Goal: Task Accomplishment & Management: Manage account settings

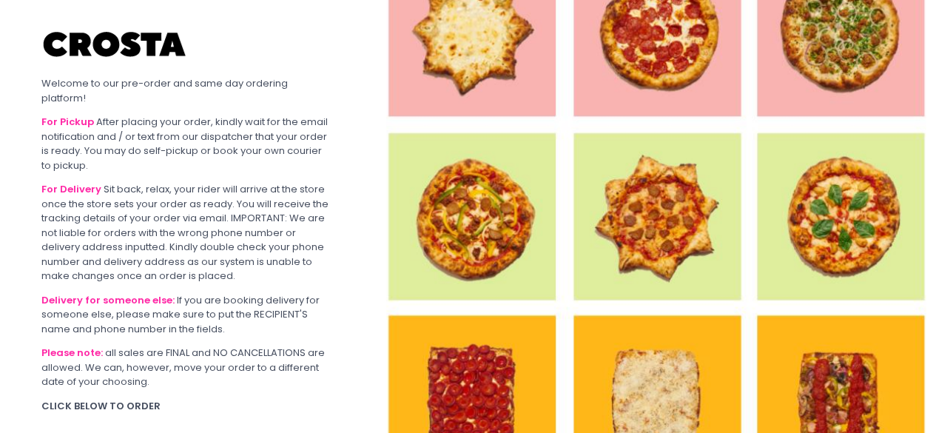
scroll to position [96, 0]
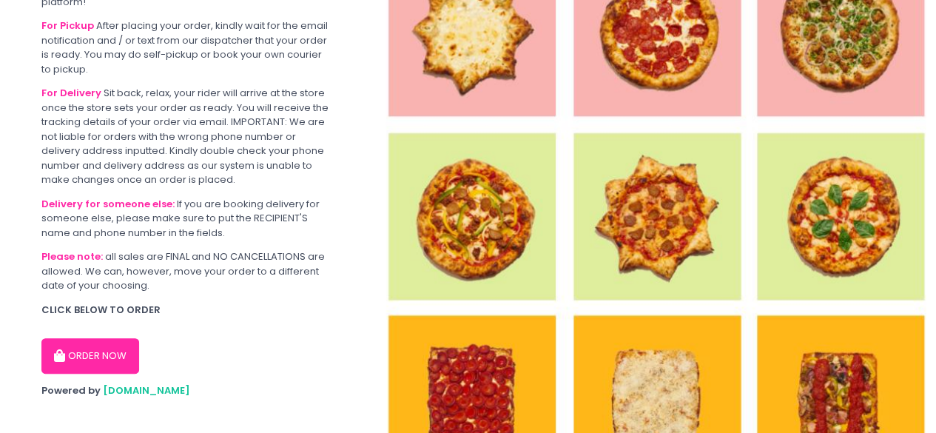
click at [86, 277] on div "Please note: all sales are FINAL and NO CANCELLATIONS are allowed. We can, howe…" at bounding box center [187, 271] width 292 height 44
click at [86, 351] on button "ORDER NOW" at bounding box center [90, 356] width 98 height 36
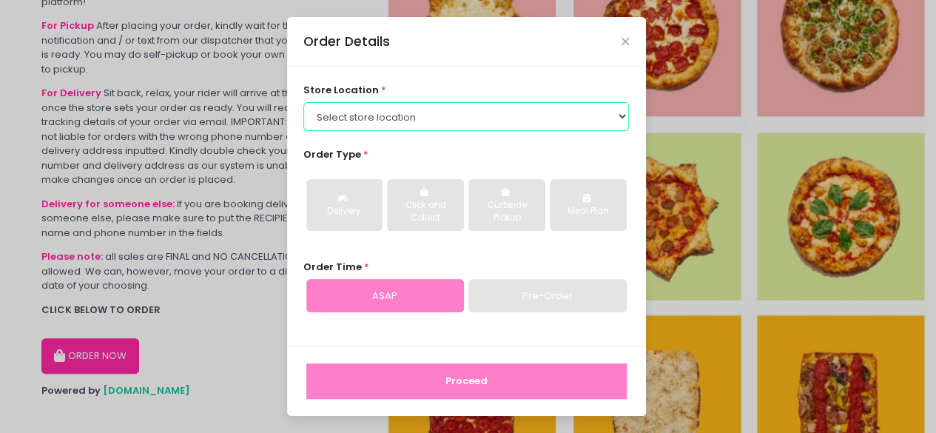
click at [343, 110] on select "Select store location Crosta Pizza - Salcedo Crosta Pizza - San Juan" at bounding box center [466, 116] width 326 height 28
click at [303, 102] on select "Select store location Crosta Pizza - Salcedo Crosta Pizza - San Juan" at bounding box center [466, 116] width 326 height 28
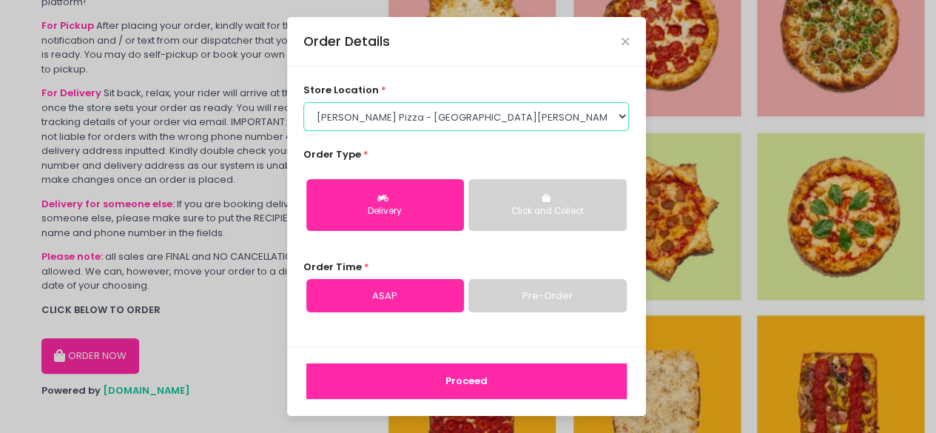
click at [357, 122] on select "Select store location Crosta Pizza - Salcedo Crosta Pizza - San Juan" at bounding box center [466, 116] width 326 height 28
select select "5fabb2e53664a8677beaeb89"
click at [303, 102] on select "Select store location Crosta Pizza - Salcedo Crosta Pizza - San Juan" at bounding box center [466, 116] width 326 height 28
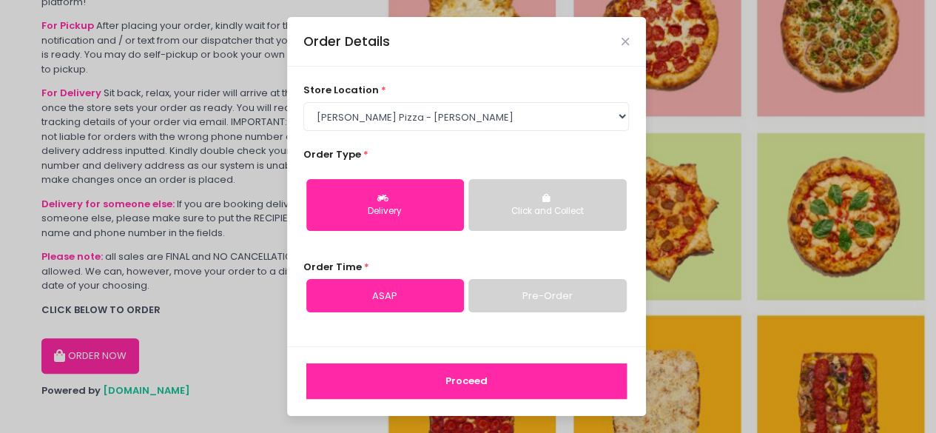
click at [529, 283] on link "Pre-Order" at bounding box center [547, 296] width 158 height 34
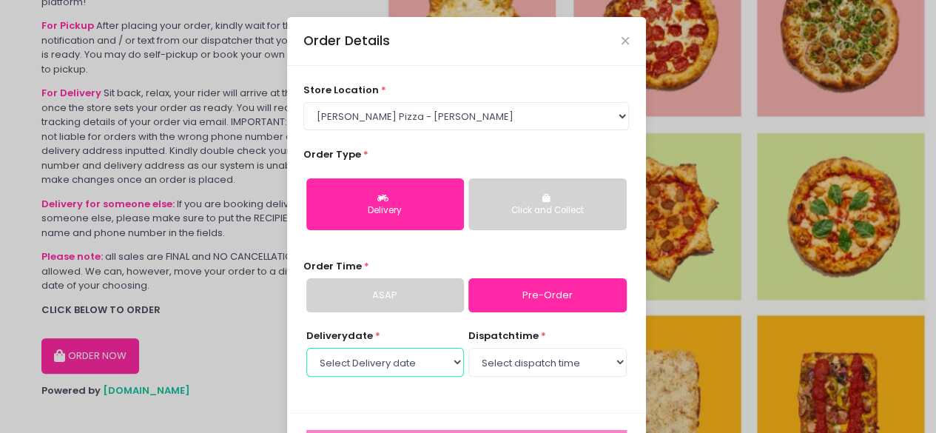
click at [391, 368] on select "Select Delivery date Monday, Sep 8th Tuesday, Sep 9th Wednesday, Sep 10th Thurs…" at bounding box center [385, 362] width 158 height 28
select select "2025-09-09"
click at [306, 348] on select "Select Delivery date Monday, Sep 8th Tuesday, Sep 9th Wednesday, Sep 10th Thurs…" at bounding box center [385, 362] width 158 height 28
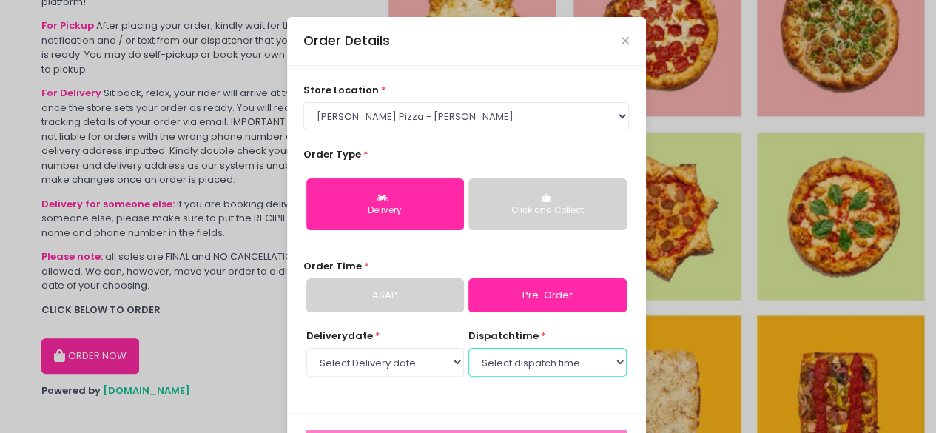
click at [511, 363] on select "Select dispatch time 12:00 PM - 12:30 PM 12:30 PM - 01:00 PM 01:00 PM - 01:30 P…" at bounding box center [547, 362] width 158 height 28
select select "15:30"
click at [468, 348] on select "Select dispatch time 12:00 PM - 12:30 PM 12:30 PM - 01:00 PM 01:00 PM - 01:30 P…" at bounding box center [547, 362] width 158 height 28
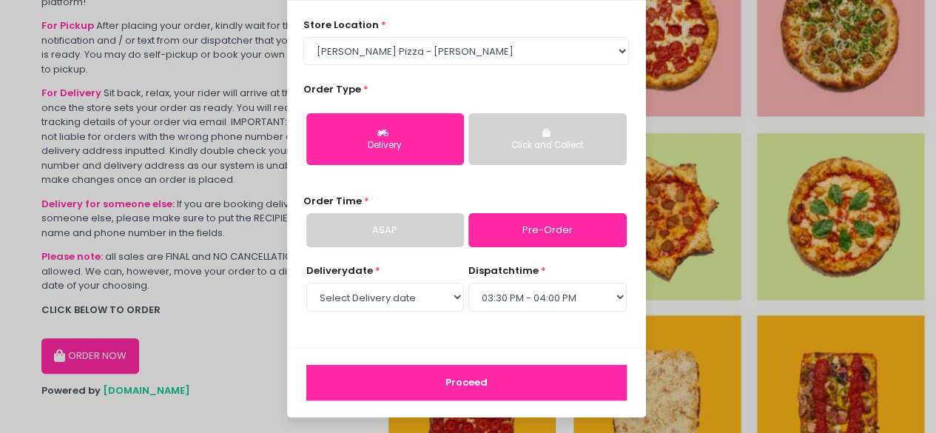
click at [433, 381] on button "Proceed" at bounding box center [466, 383] width 320 height 36
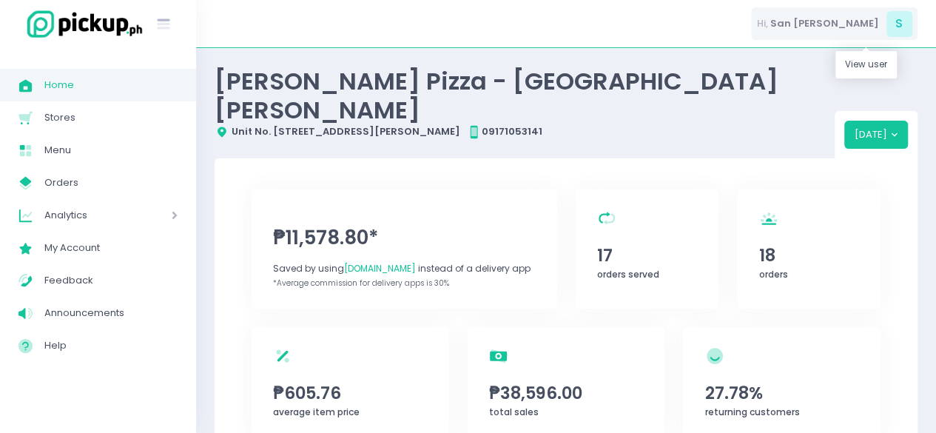
click at [860, 27] on span "San [PERSON_NAME]" at bounding box center [824, 23] width 109 height 15
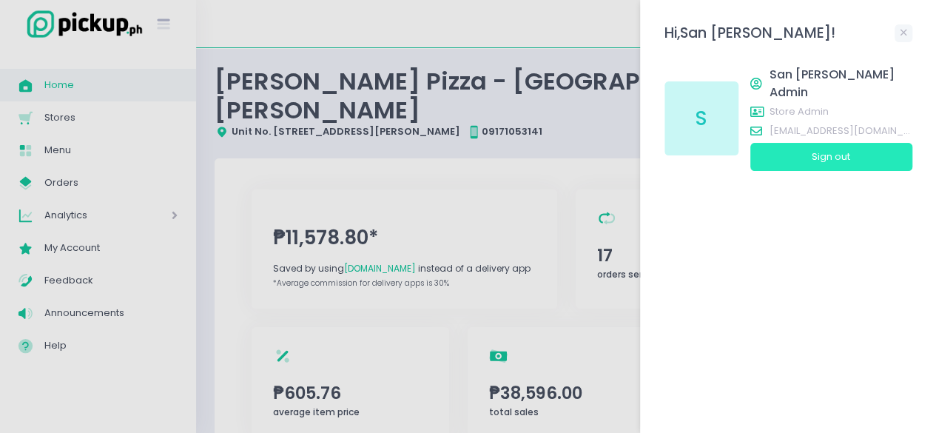
click at [803, 144] on button "Sign out" at bounding box center [831, 157] width 162 height 28
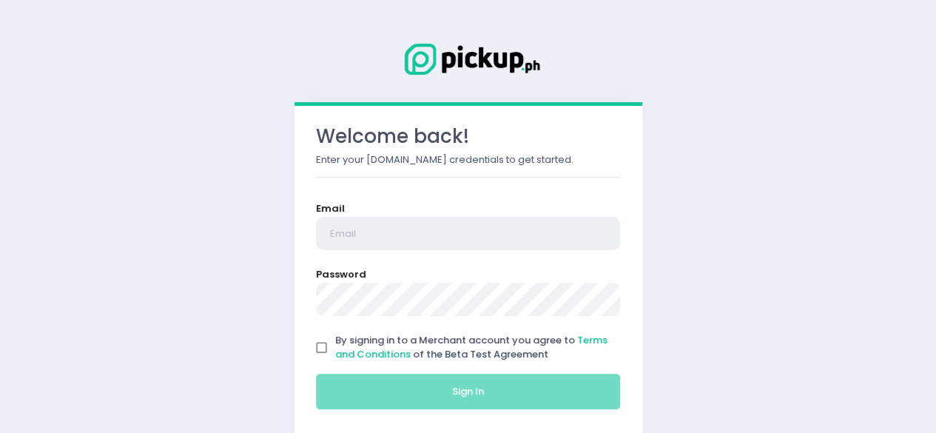
click at [499, 233] on input "email" at bounding box center [468, 234] width 305 height 34
type input "[EMAIL_ADDRESS][DOMAIN_NAME]"
click at [324, 344] on input "By signing in to a Merchant account you agree to Terms and Conditions of the Be…" at bounding box center [322, 348] width 28 height 28
checkbox input "true"
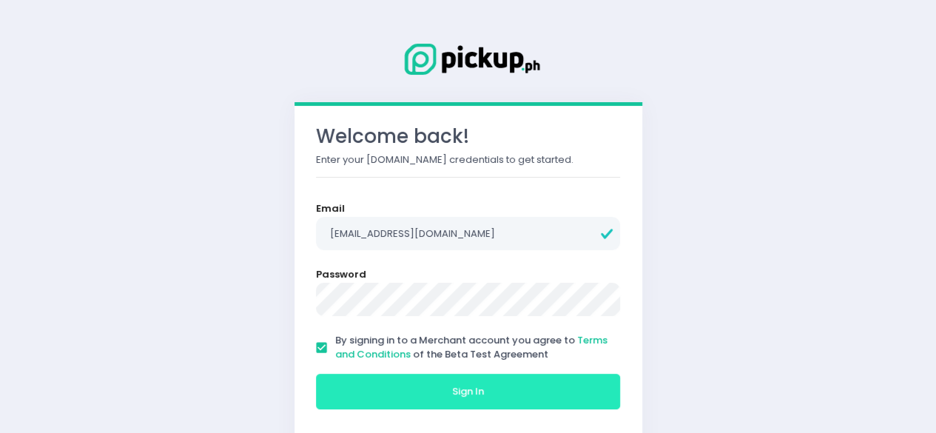
click at [340, 377] on button "Sign In" at bounding box center [468, 392] width 305 height 36
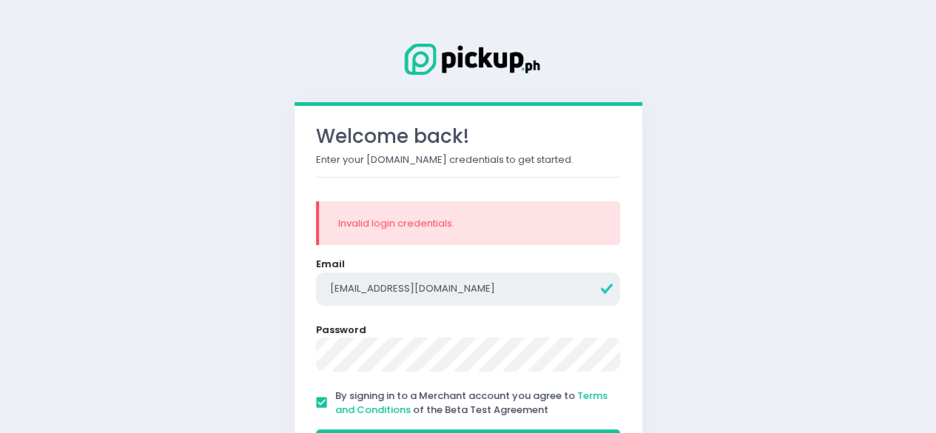
drag, startPoint x: 490, startPoint y: 295, endPoint x: 225, endPoint y: 304, distance: 265.0
click at [225, 304] on div "Welcome back! Enter your [DOMAIN_NAME] credentials to get started. Invalid logi…" at bounding box center [468, 270] width 936 height 540
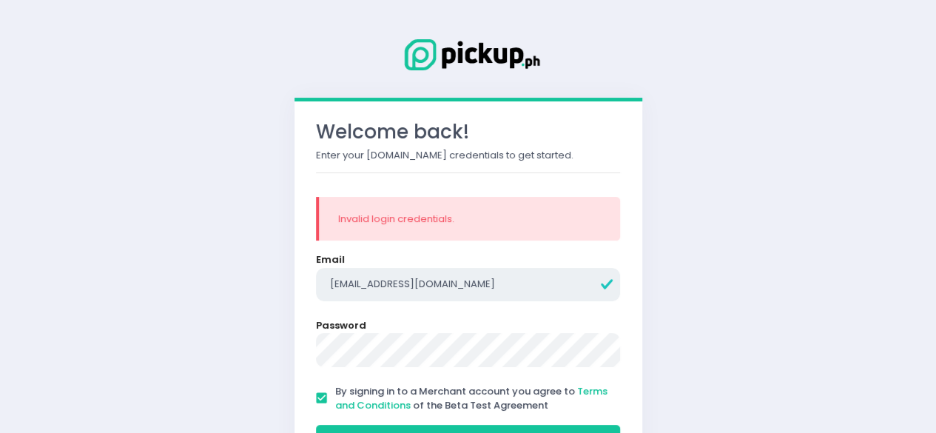
scroll to position [4, 0]
type input "[EMAIL_ADDRESS][DOMAIN_NAME]"
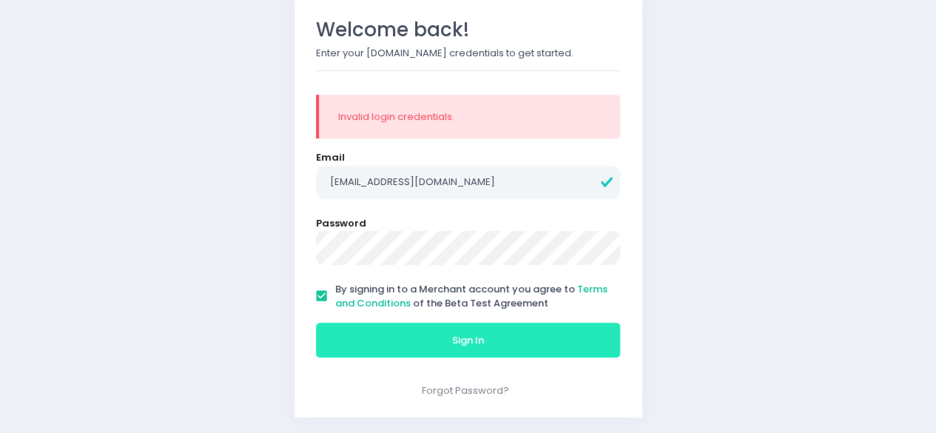
click at [381, 346] on button "Sign In" at bounding box center [468, 341] width 305 height 36
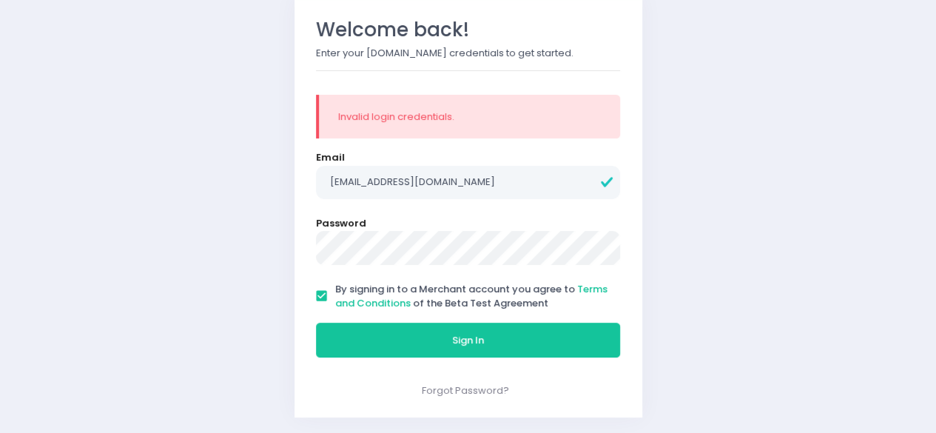
click at [219, 254] on div "Welcome back! Enter your [DOMAIN_NAME] credentials to get started. Invalid logi…" at bounding box center [468, 163] width 936 height 540
click at [316, 323] on button "Sign In" at bounding box center [468, 341] width 305 height 36
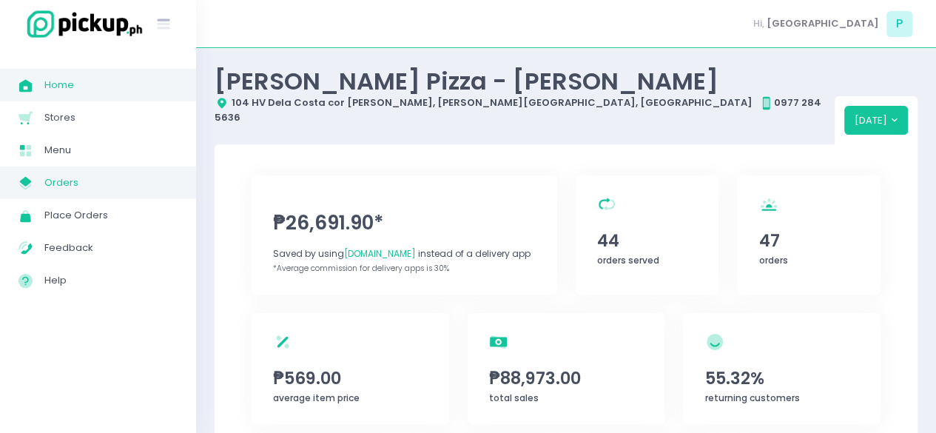
click at [75, 175] on span "Orders" at bounding box center [110, 182] width 133 height 19
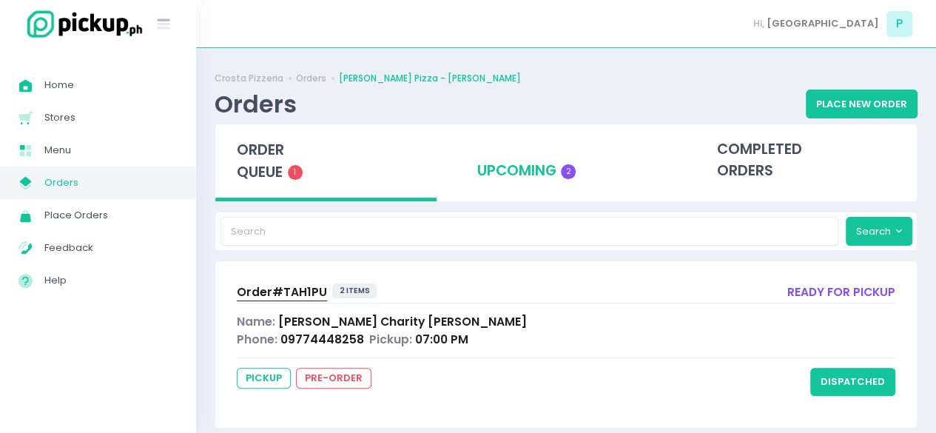
click at [508, 180] on div "upcoming 2" at bounding box center [565, 160] width 221 height 73
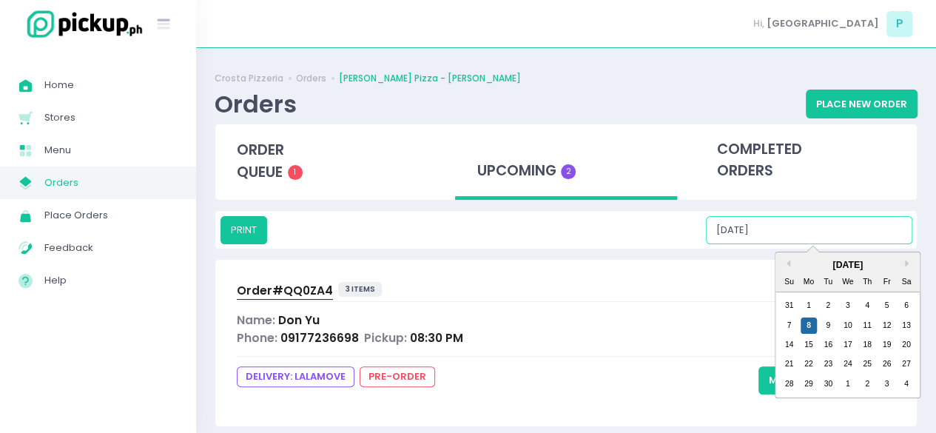
click at [796, 229] on input "[DATE]" at bounding box center [809, 230] width 206 height 28
click at [827, 326] on div "9" at bounding box center [828, 325] width 16 height 16
type input "[DATE]"
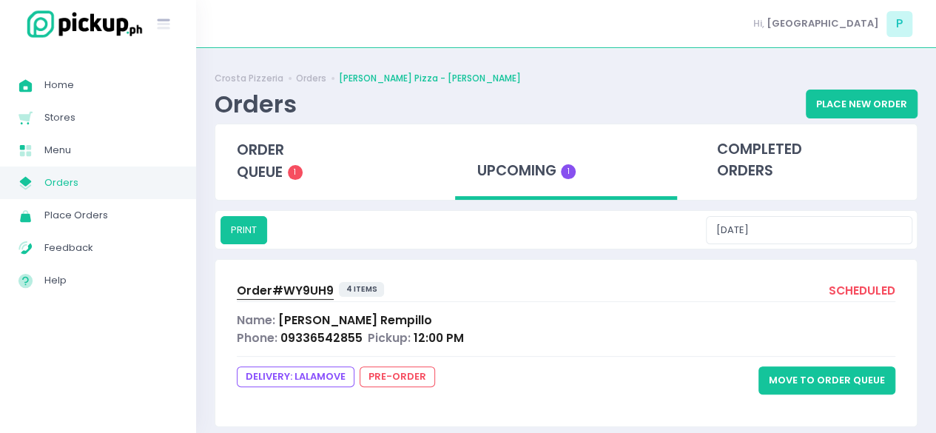
scroll to position [18, 0]
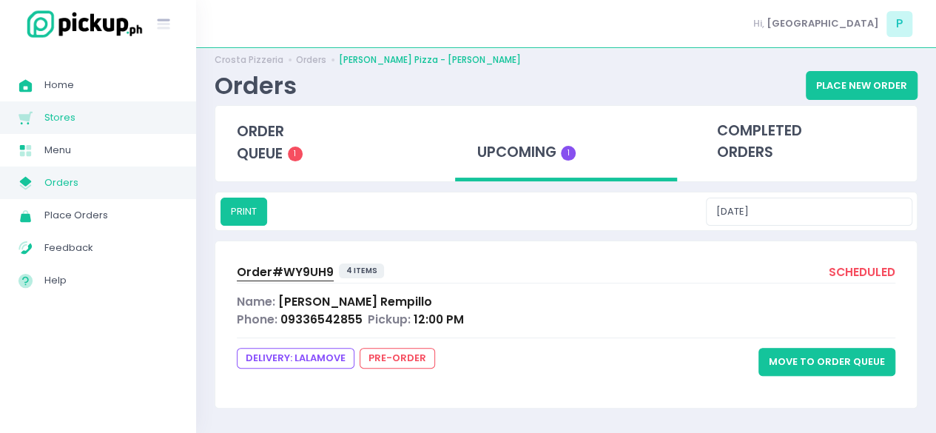
click at [77, 112] on span "Stores" at bounding box center [110, 117] width 133 height 19
